Goal: Browse casually: Explore the website without a specific task or goal

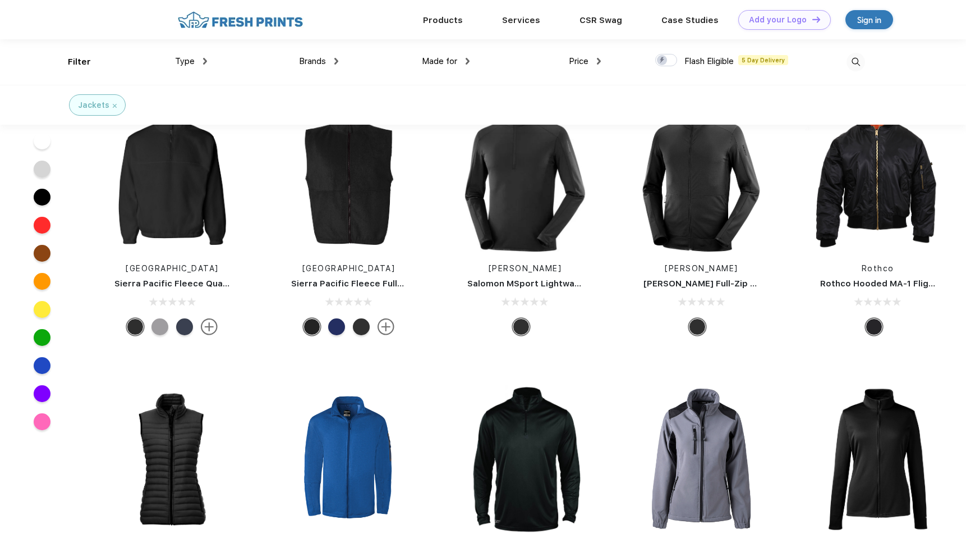
scroll to position [4449, 0]
click at [887, 198] on img at bounding box center [878, 177] width 149 height 149
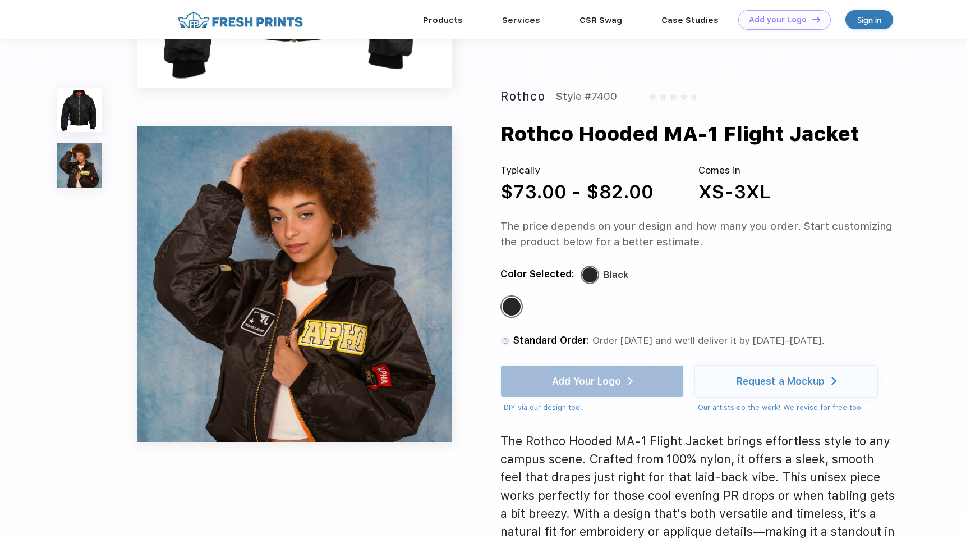
scroll to position [323, 0]
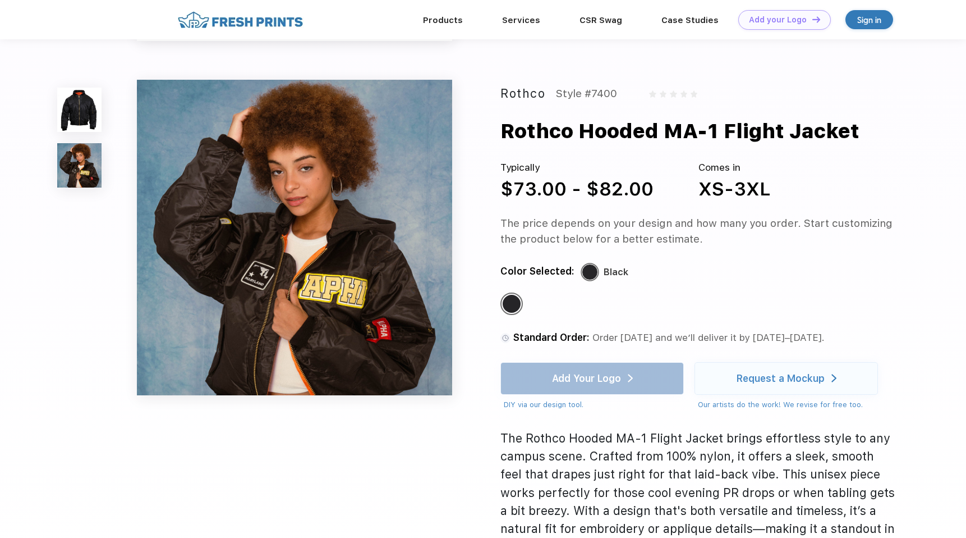
click at [77, 117] on img at bounding box center [79, 110] width 44 height 44
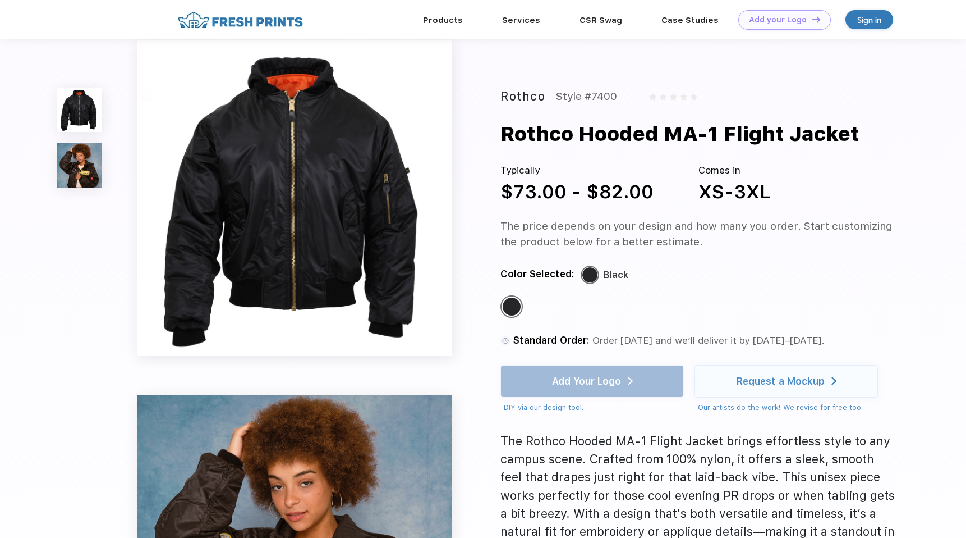
scroll to position [0, 0]
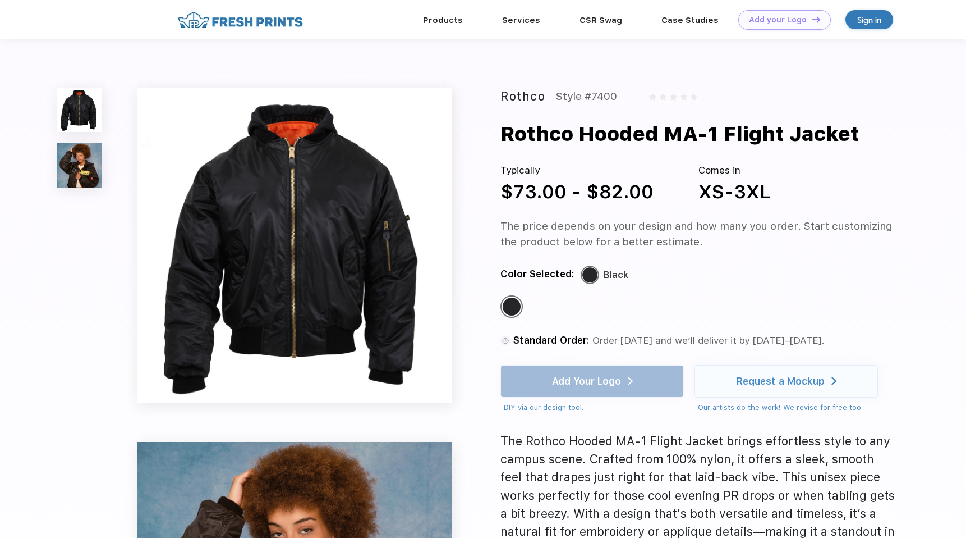
click at [88, 113] on img at bounding box center [79, 110] width 44 height 44
click at [84, 174] on img at bounding box center [79, 165] width 44 height 44
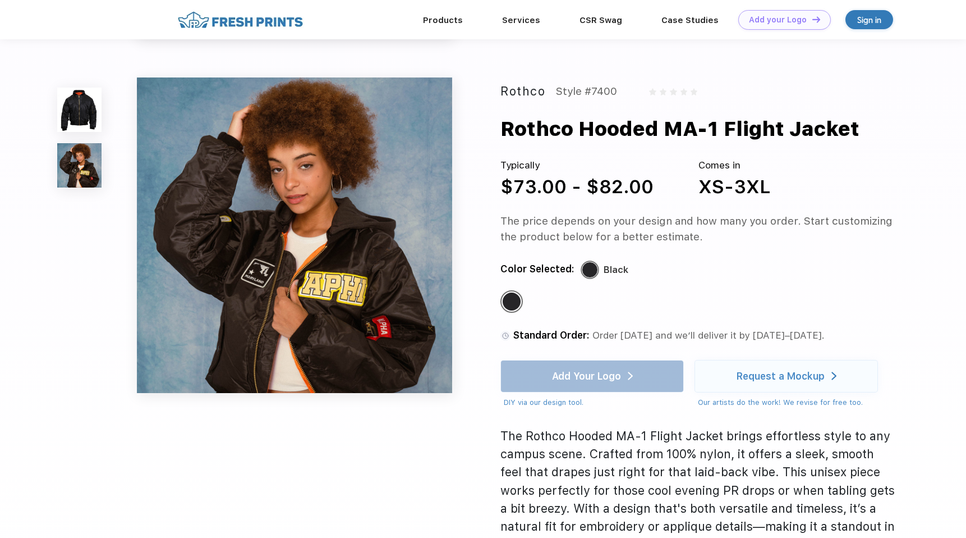
scroll to position [325, 0]
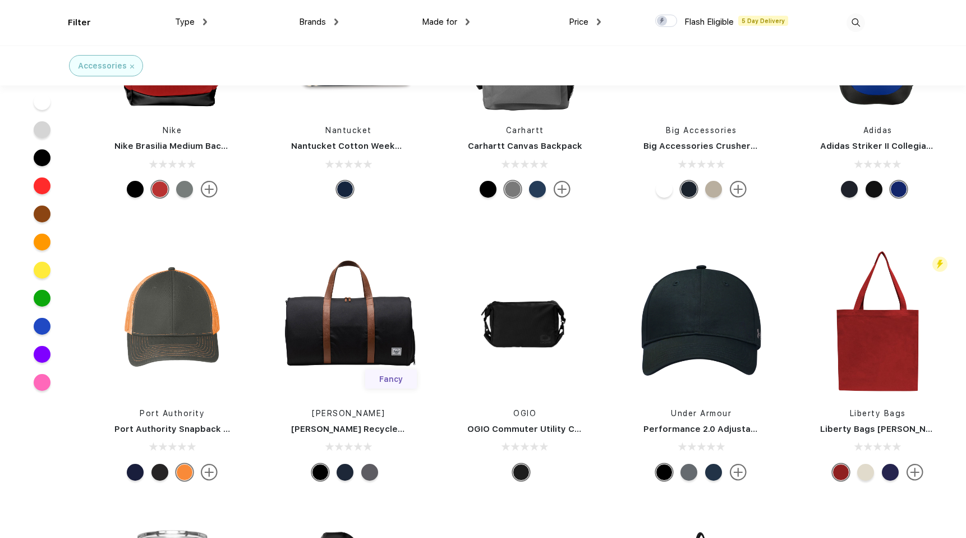
scroll to position [1800, 0]
